Goal: Task Accomplishment & Management: Manage account settings

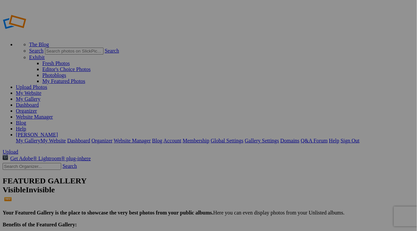
type input "09212025IronPigs"
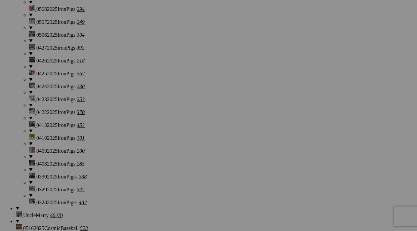
scroll to position [1126, 0]
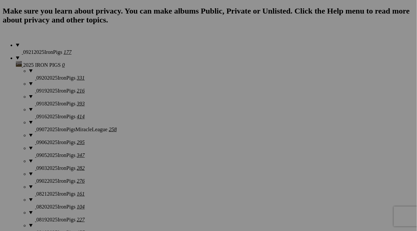
scroll to position [529, 0]
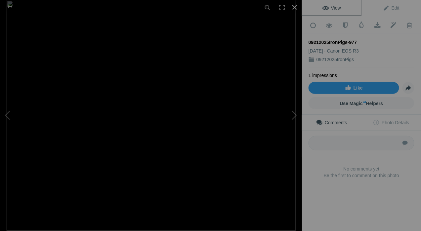
click at [296, 8] on div at bounding box center [294, 7] width 15 height 15
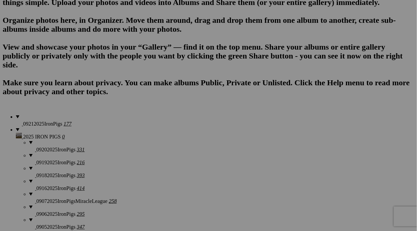
scroll to position [0, 0]
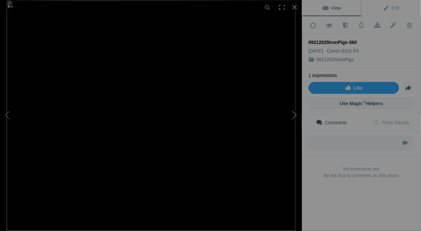
click at [296, 119] on button at bounding box center [277, 115] width 50 height 83
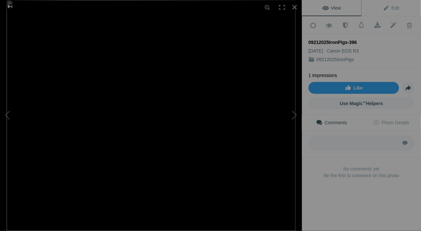
click at [10, 8] on div at bounding box center [10, 6] width 24 height 13
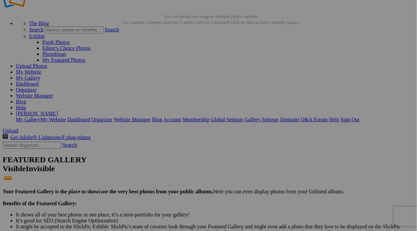
scroll to position [22, 0]
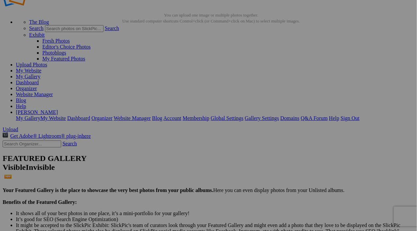
scroll to position [22, 0]
